Goal: Information Seeking & Learning: Learn about a topic

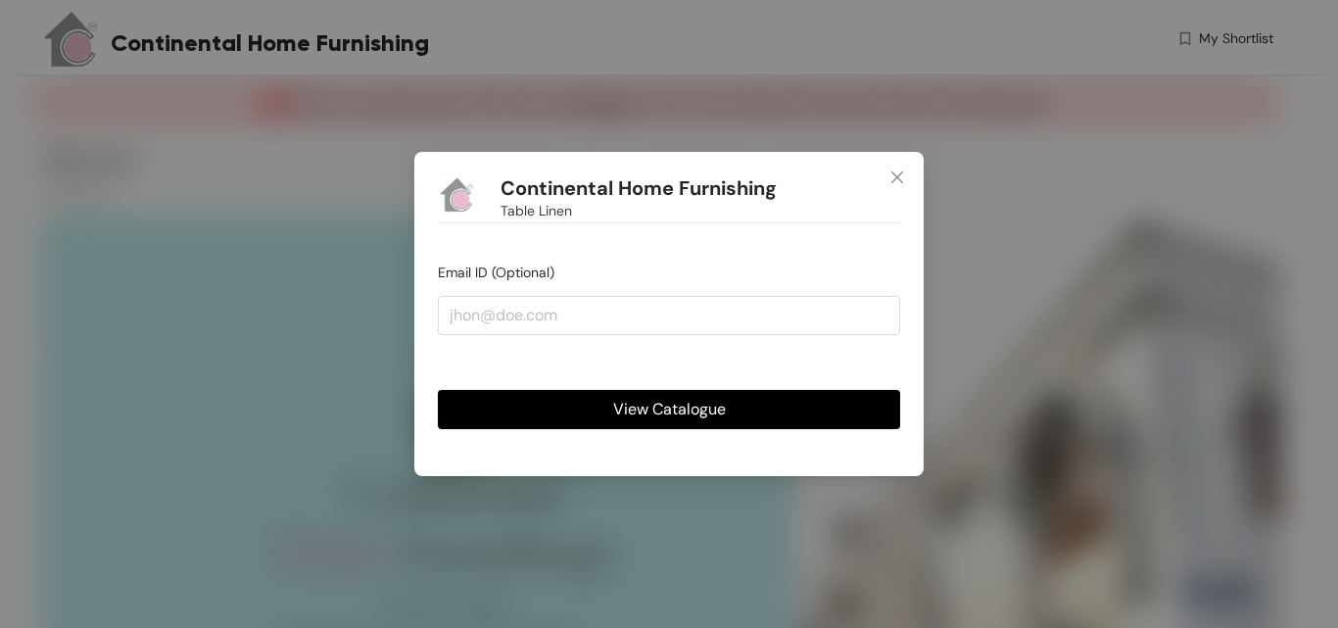
click at [668, 410] on span "View Catalogue" at bounding box center [669, 409] width 113 height 24
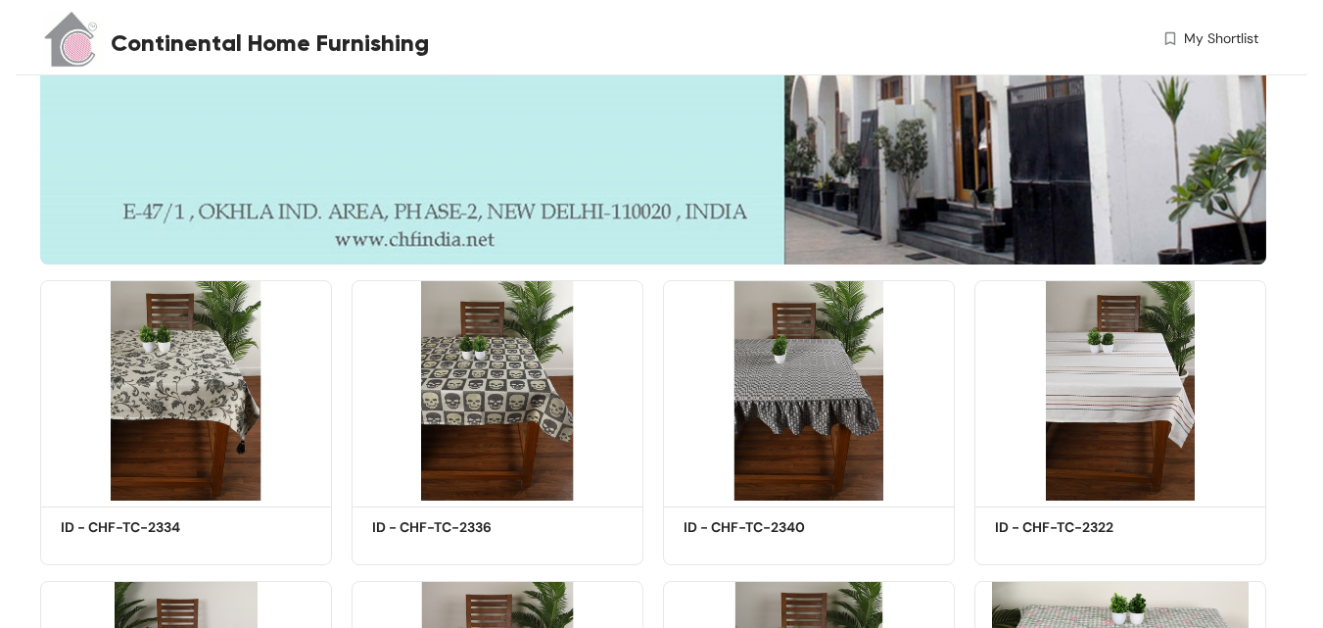
scroll to position [686, 0]
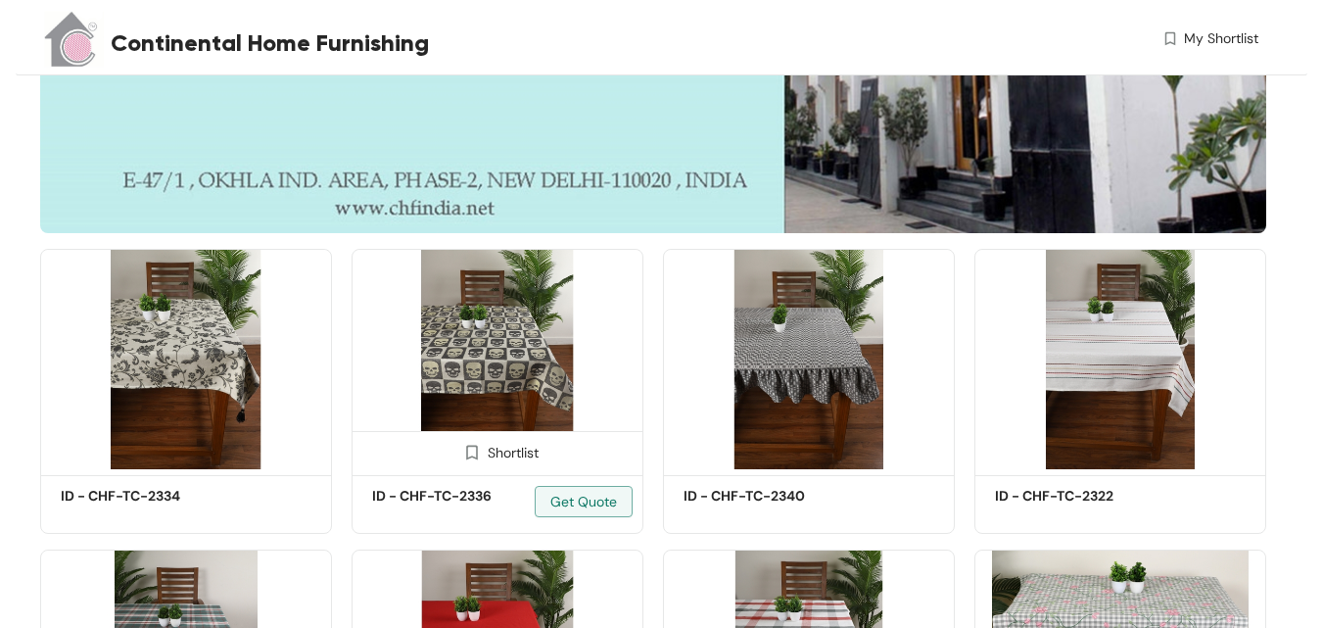
click at [502, 327] on img at bounding box center [498, 359] width 292 height 220
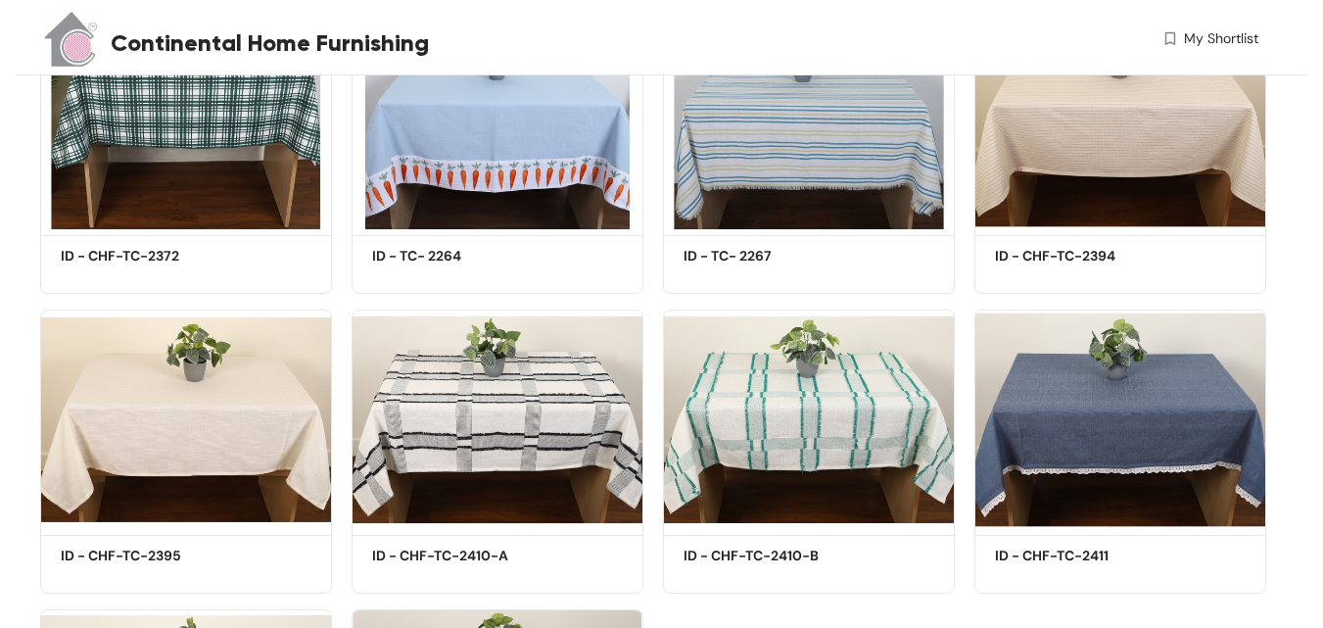
scroll to position [1567, 0]
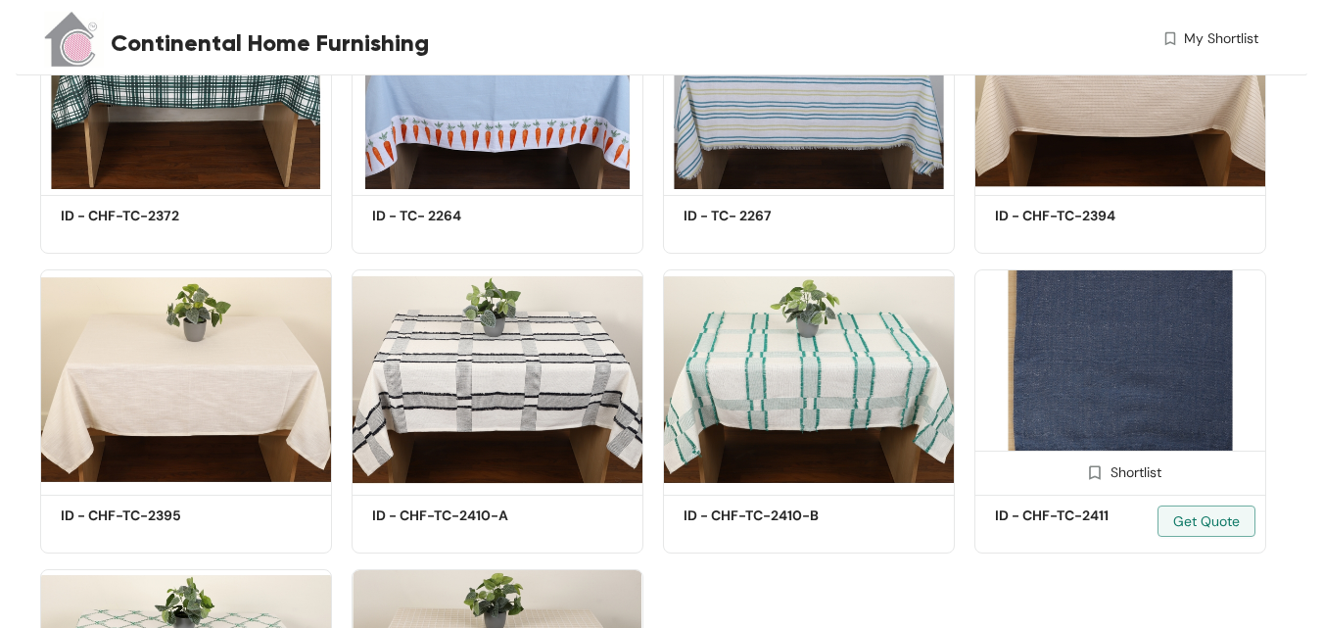
click at [1076, 372] on img at bounding box center [1120, 379] width 292 height 220
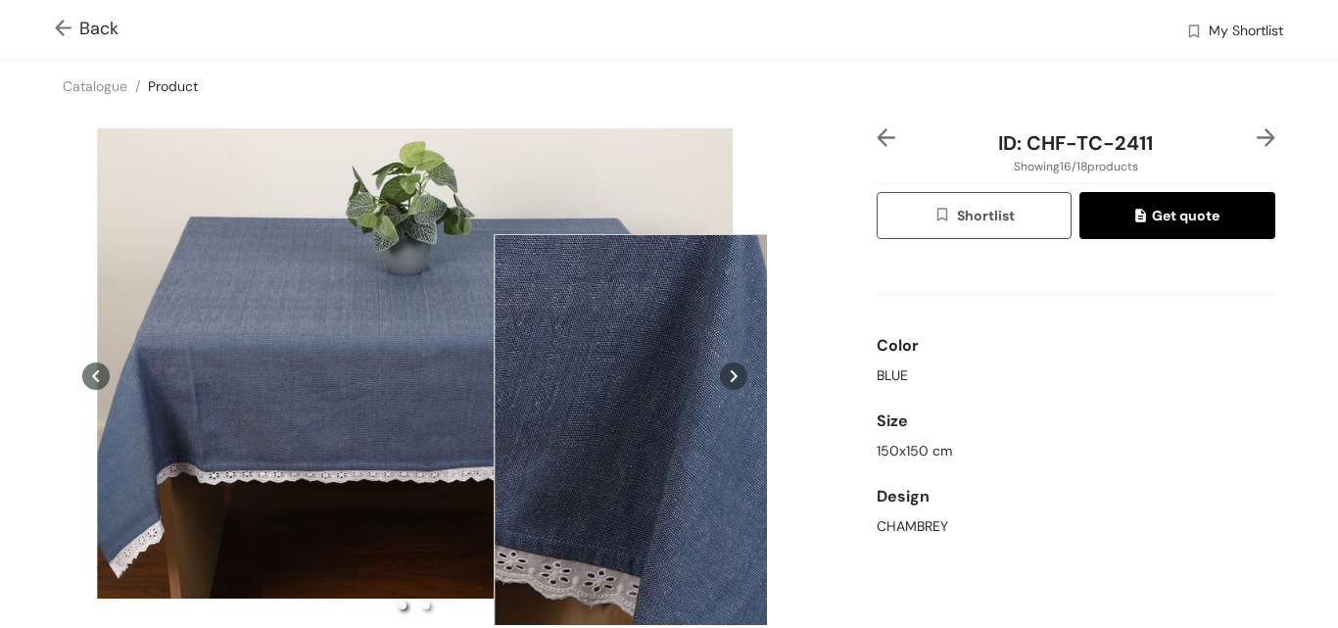
scroll to position [490, 0]
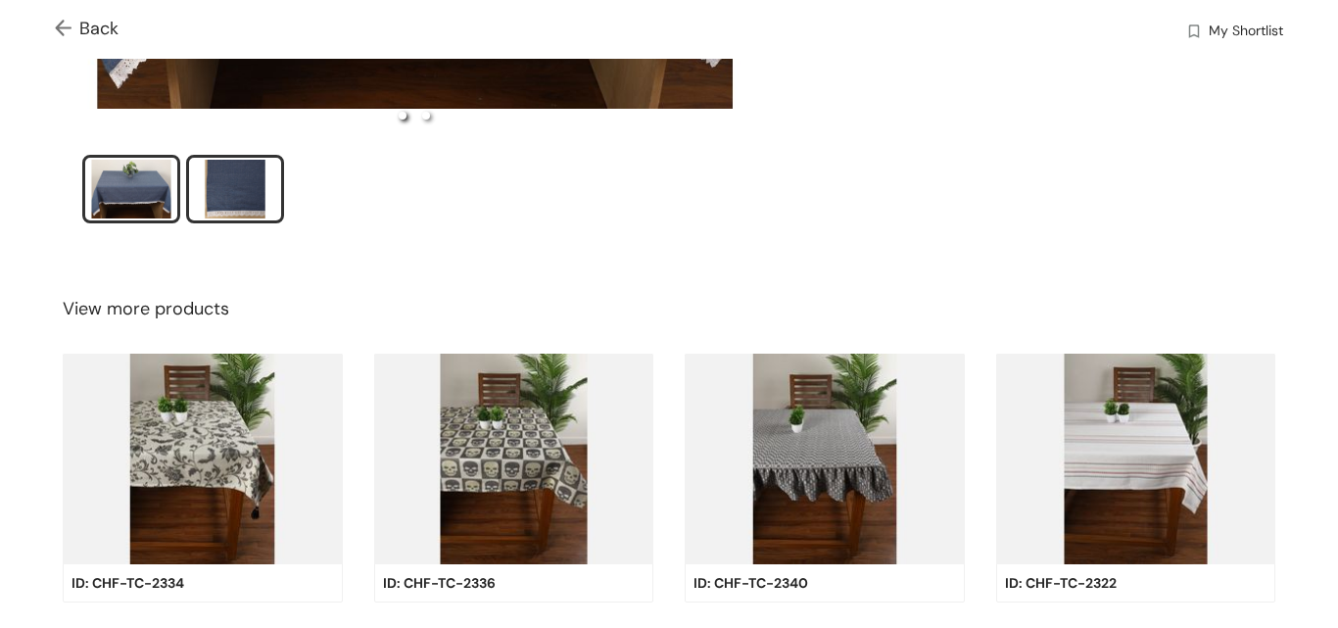
click at [242, 181] on div "slide item 2" at bounding box center [235, 189] width 88 height 59
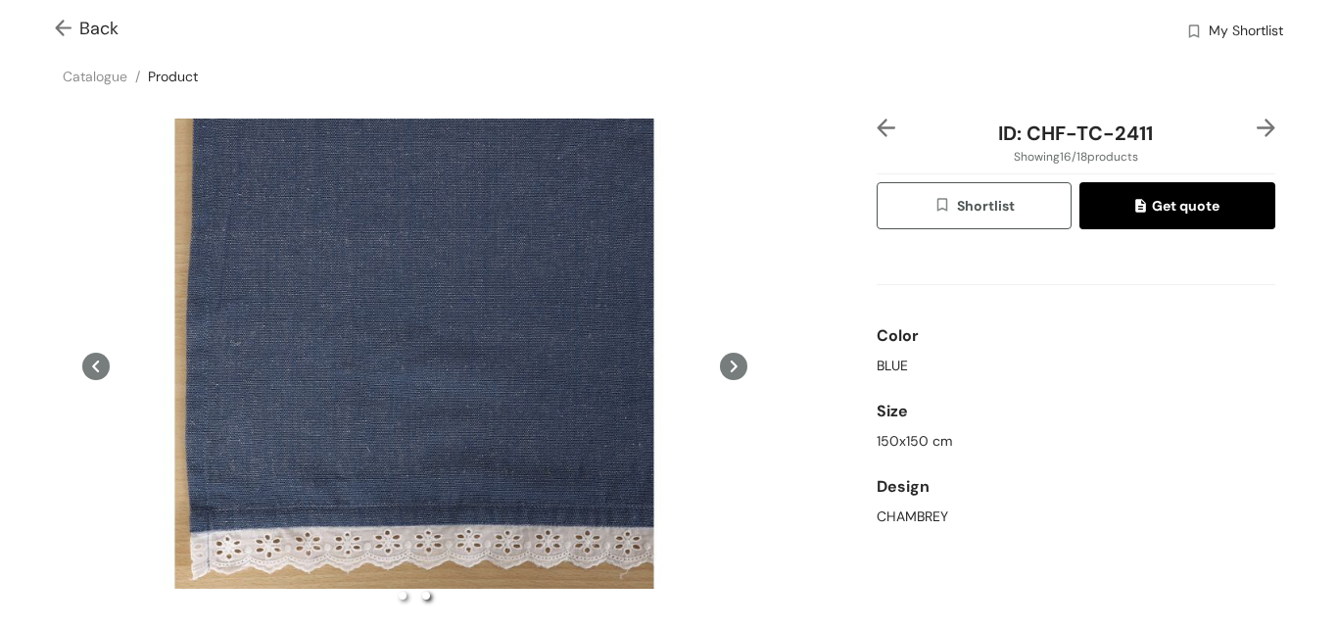
scroll to position [0, 0]
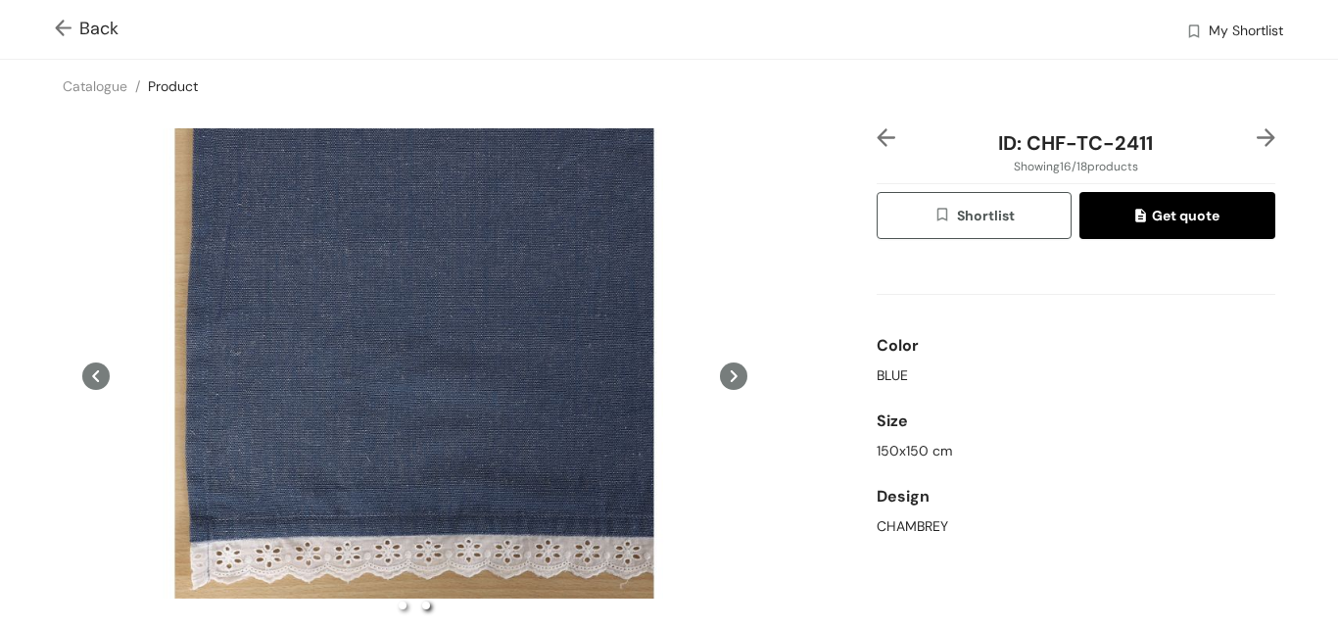
click at [70, 32] on img at bounding box center [67, 30] width 24 height 21
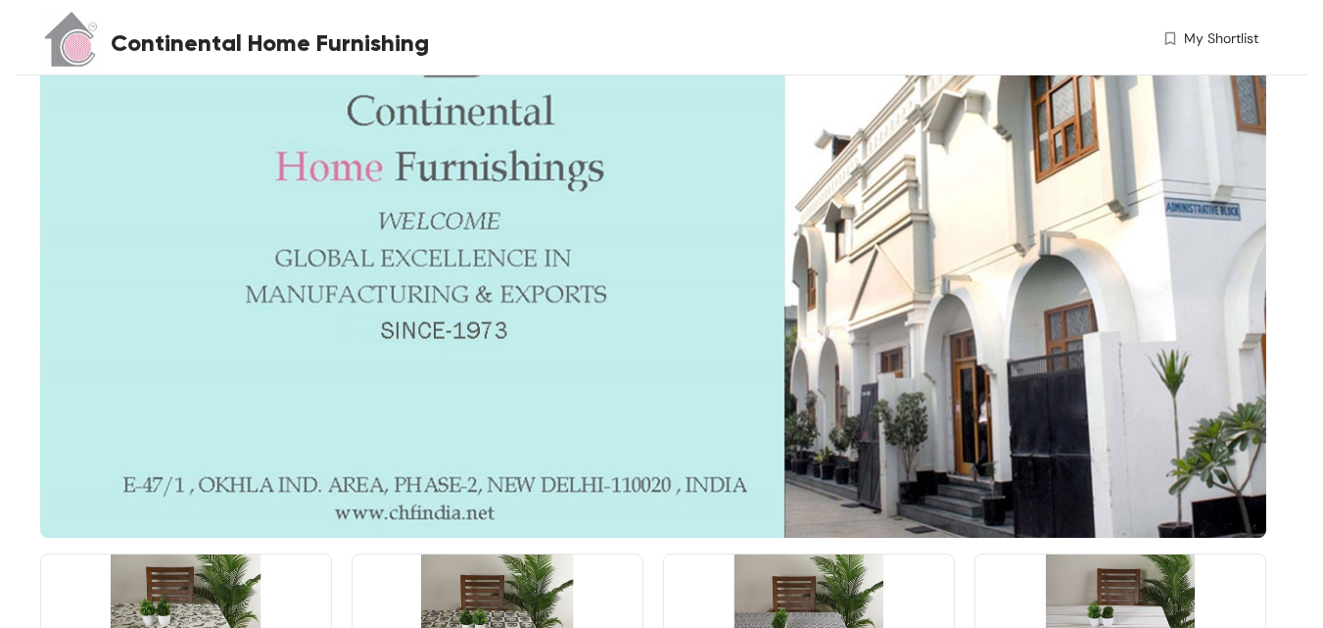
scroll to position [392, 0]
